Goal: Navigation & Orientation: Find specific page/section

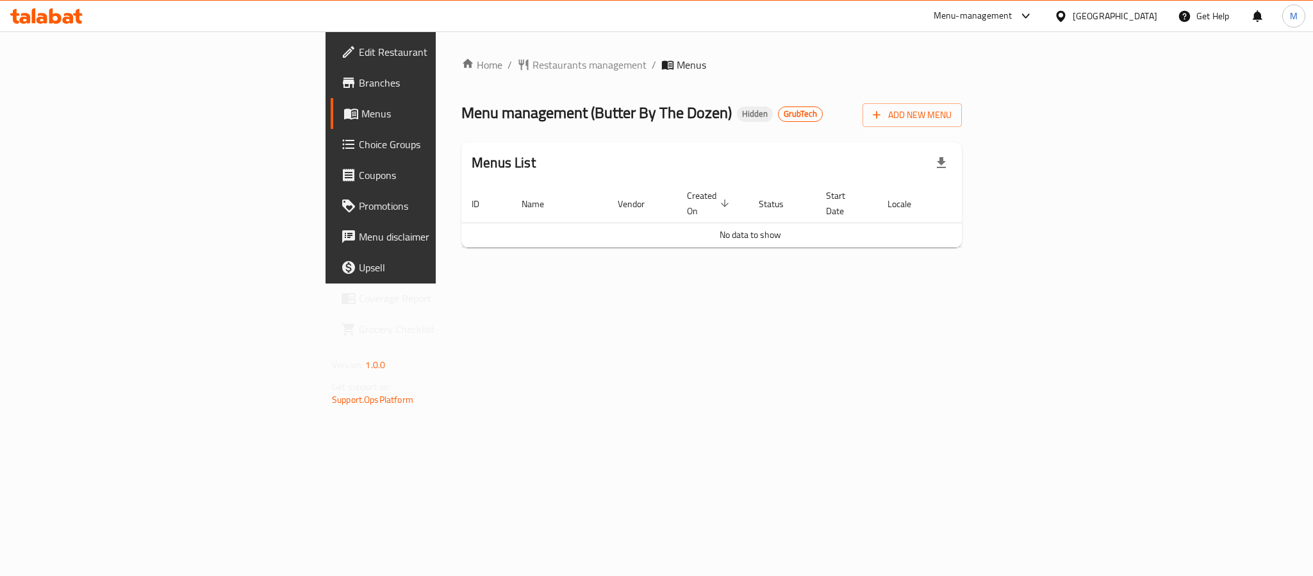
click at [601, 283] on div "Home / Restaurants management / Menus Menu management ( Butter By The Dozen ) H…" at bounding box center [712, 157] width 552 height 252
click at [359, 83] on span "Branches" at bounding box center [447, 82] width 176 height 15
click at [533, 67] on span "Restaurants management" at bounding box center [590, 64] width 114 height 15
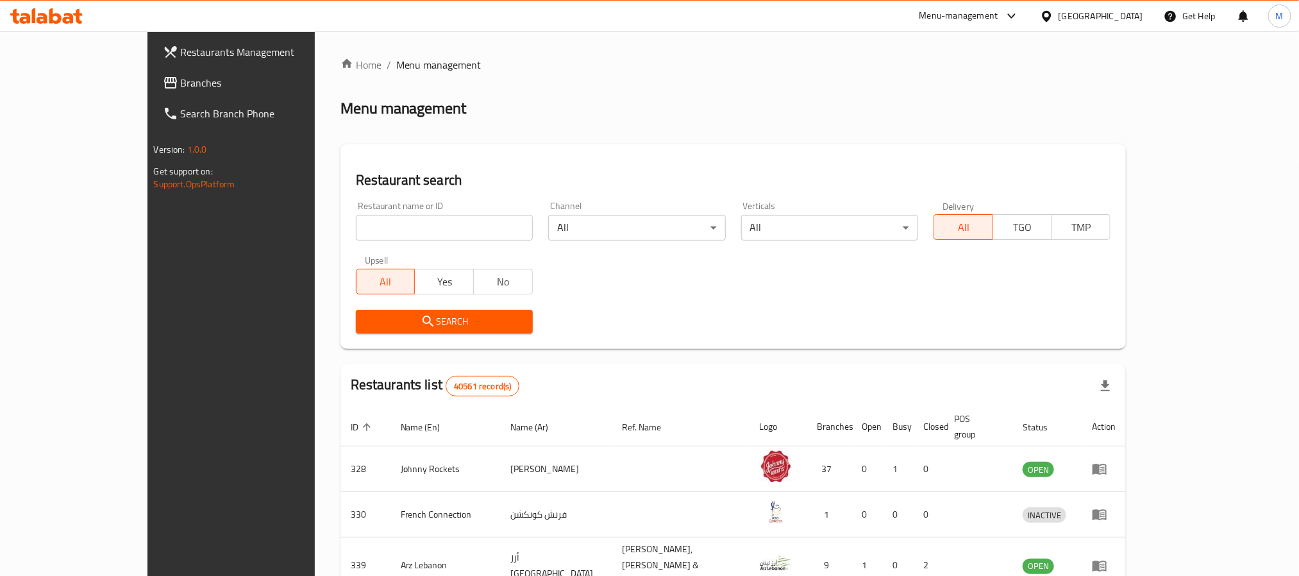
click at [181, 79] on span "Branches" at bounding box center [267, 82] width 173 height 15
